Goal: Transaction & Acquisition: Subscribe to service/newsletter

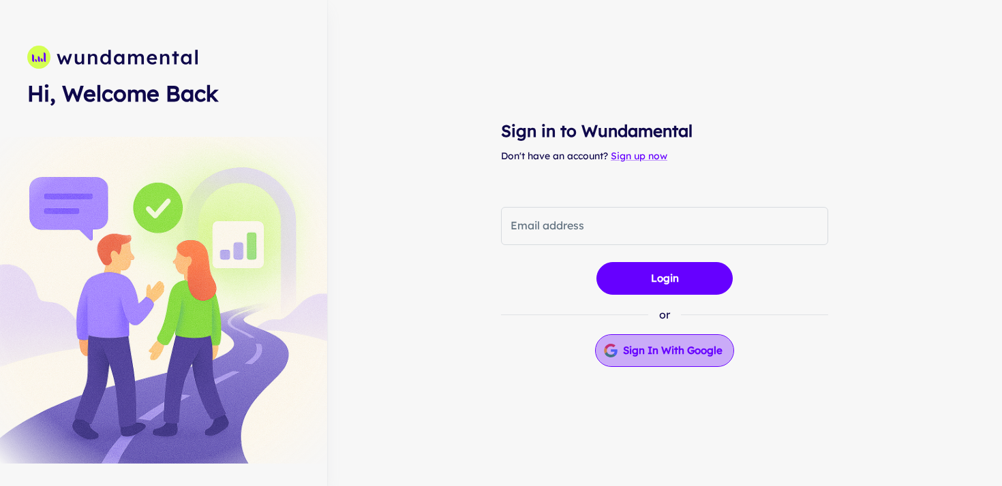
click at [662, 354] on button "Sign in with Google" at bounding box center [664, 351] width 139 height 33
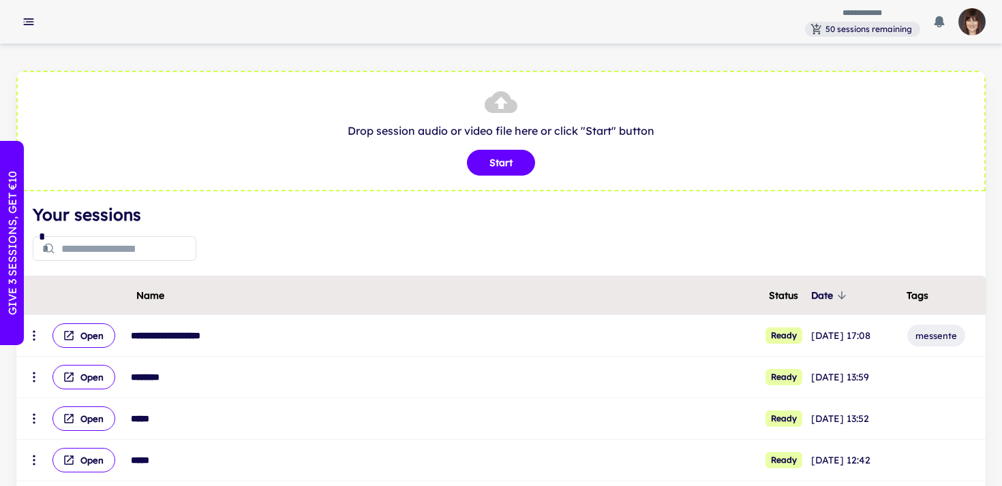
click at [14, 238] on p "GIVE 3 SESSIONS, GET €10" at bounding box center [12, 243] width 16 height 144
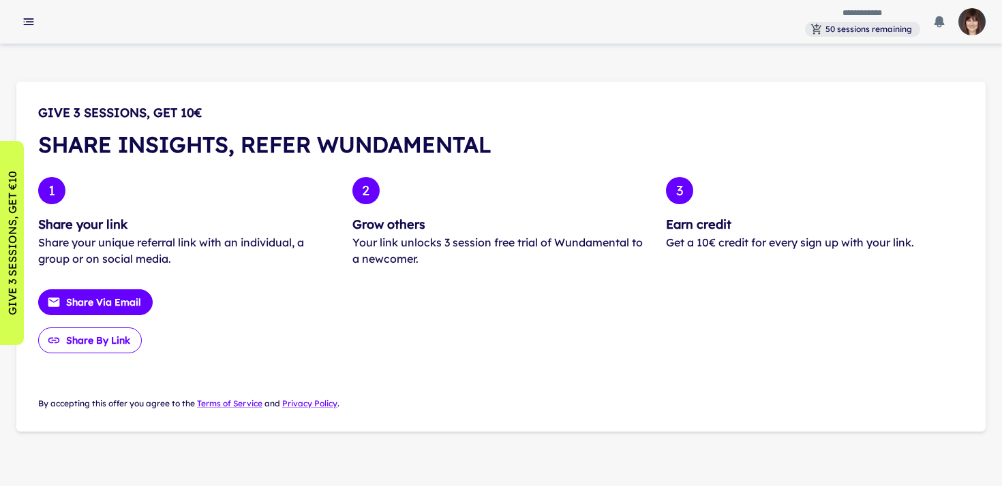
click at [95, 341] on button "Share by Link" at bounding box center [90, 341] width 104 height 26
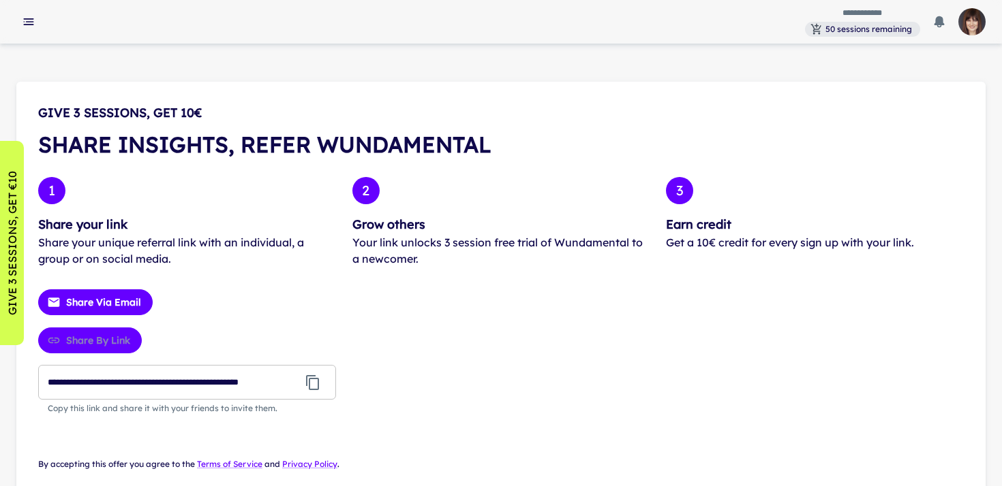
click at [313, 382] on icon "button" at bounding box center [313, 383] width 16 height 16
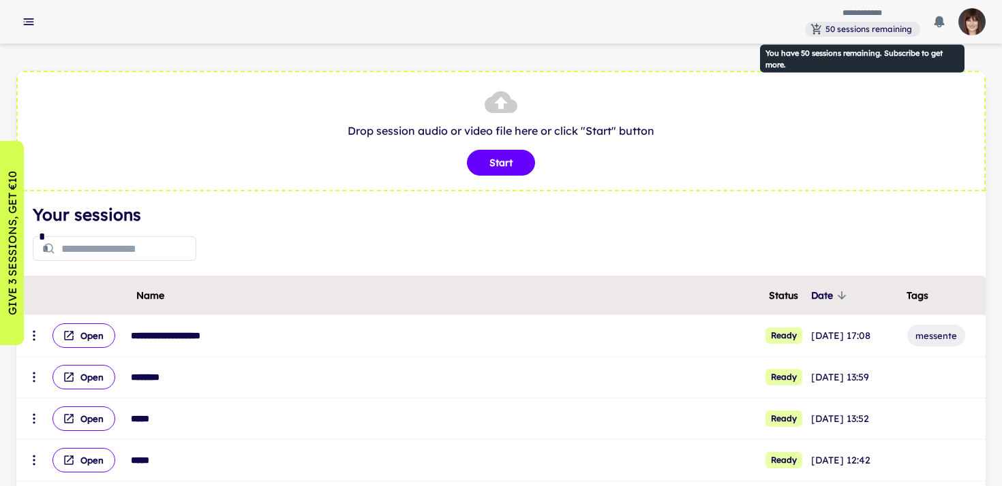
click at [862, 31] on span "50 sessions remaining" at bounding box center [868, 29] width 97 height 12
